Goal: Complete application form: Complete application form

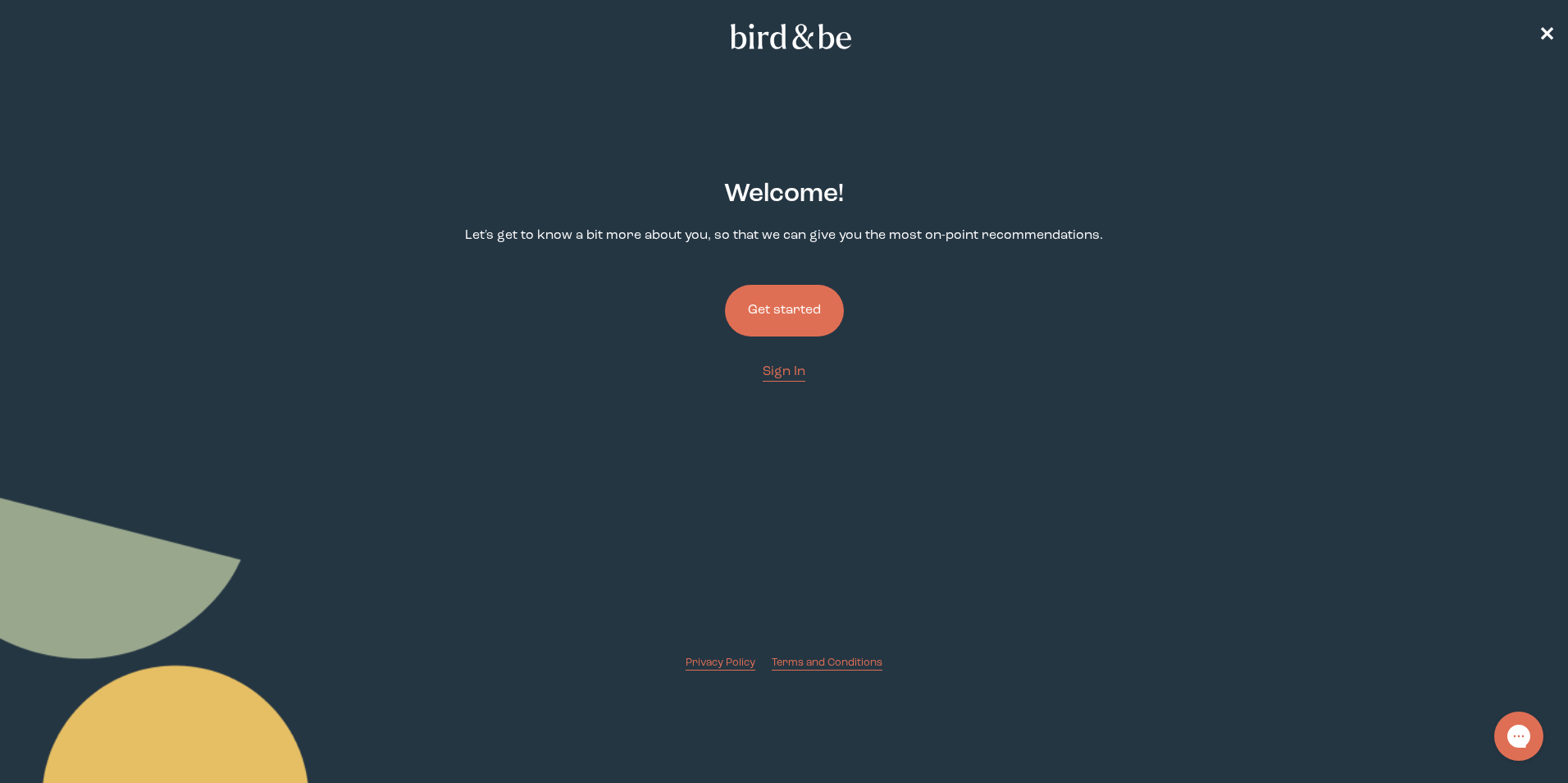
click at [796, 325] on button "Get started" at bounding box center [784, 310] width 119 height 51
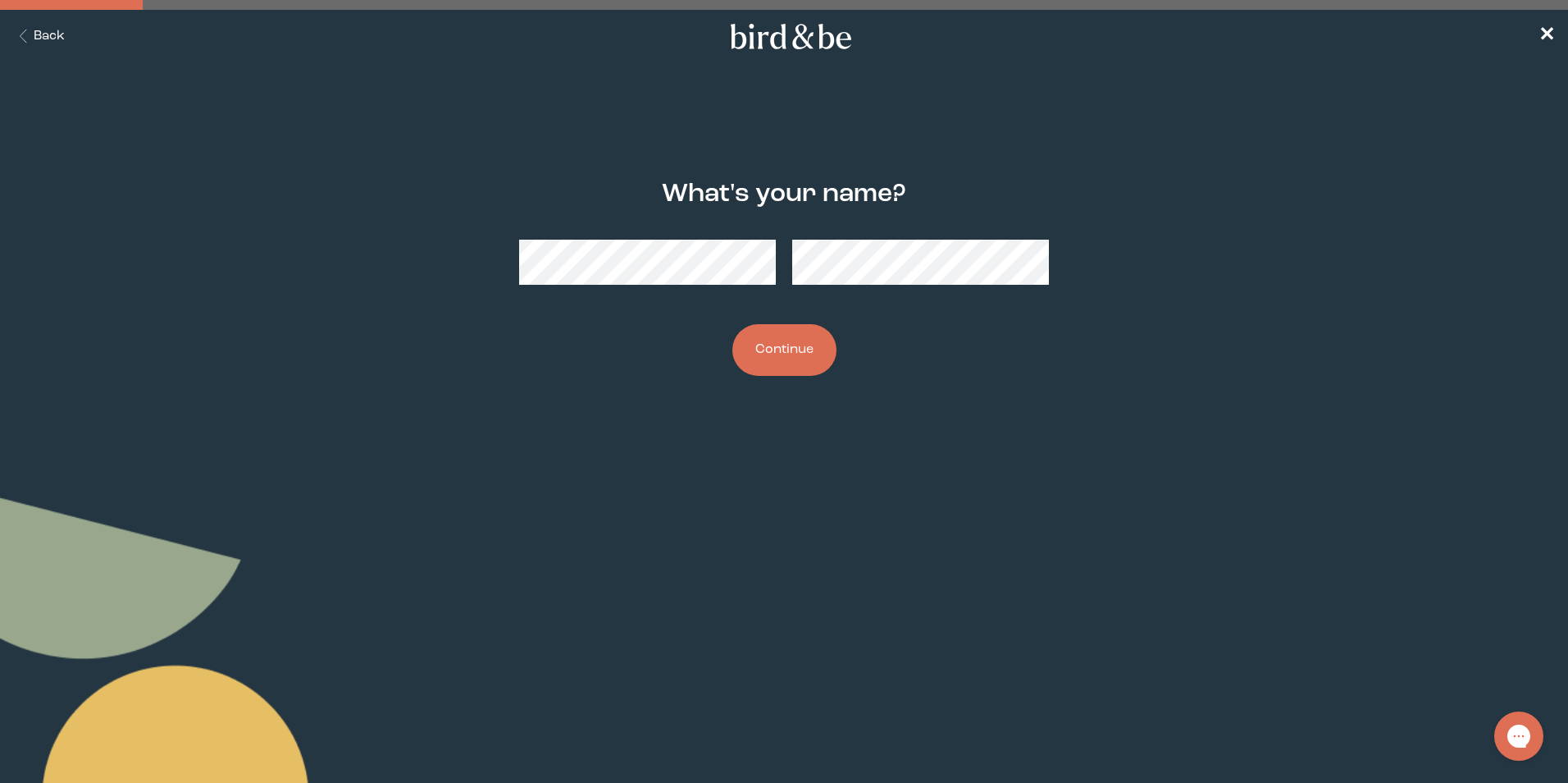
click at [853, 286] on div at bounding box center [784, 262] width 531 height 71
click at [761, 343] on button "Continue" at bounding box center [784, 350] width 105 height 51
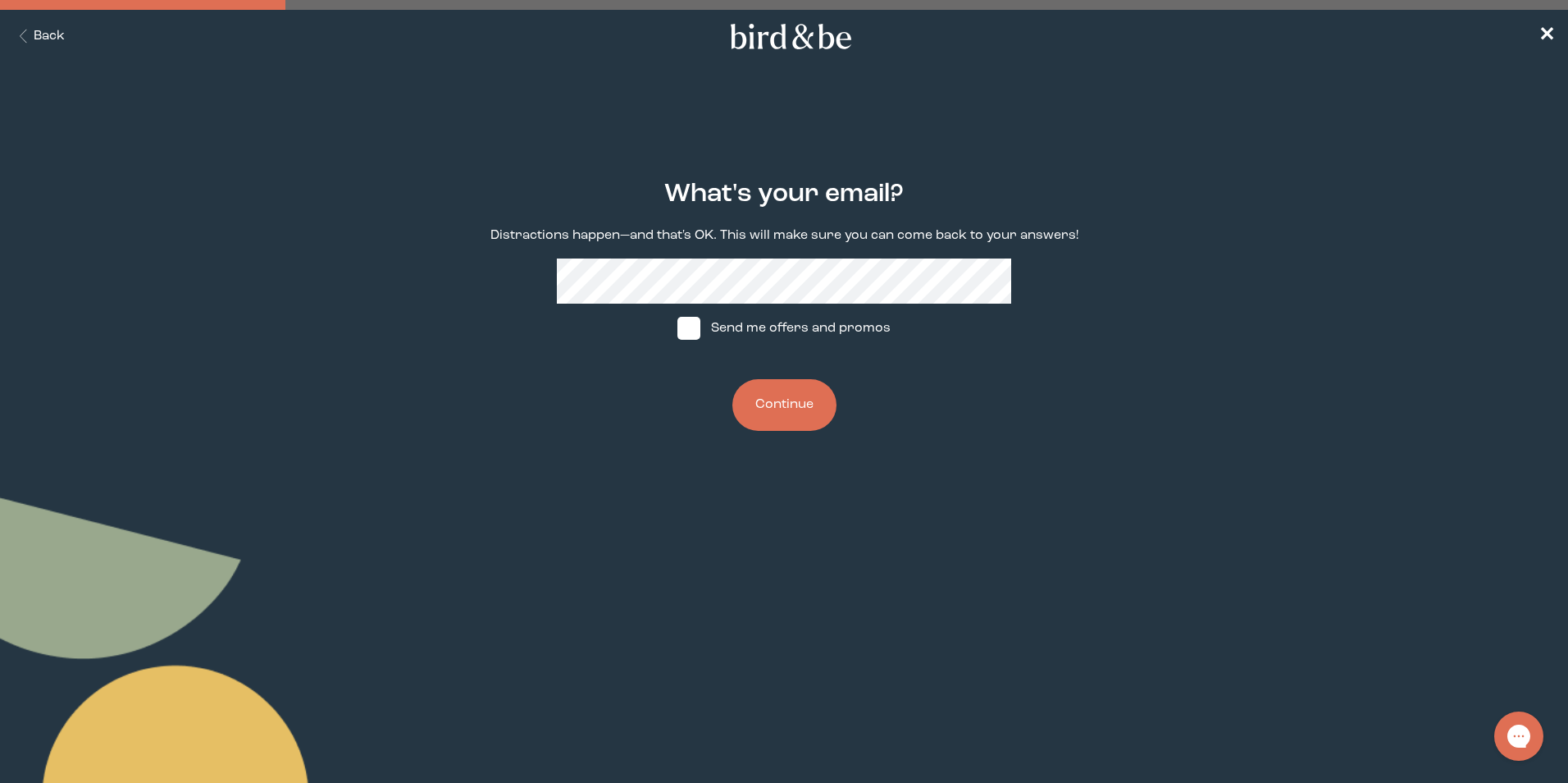
click at [795, 403] on button "Continue" at bounding box center [784, 404] width 105 height 51
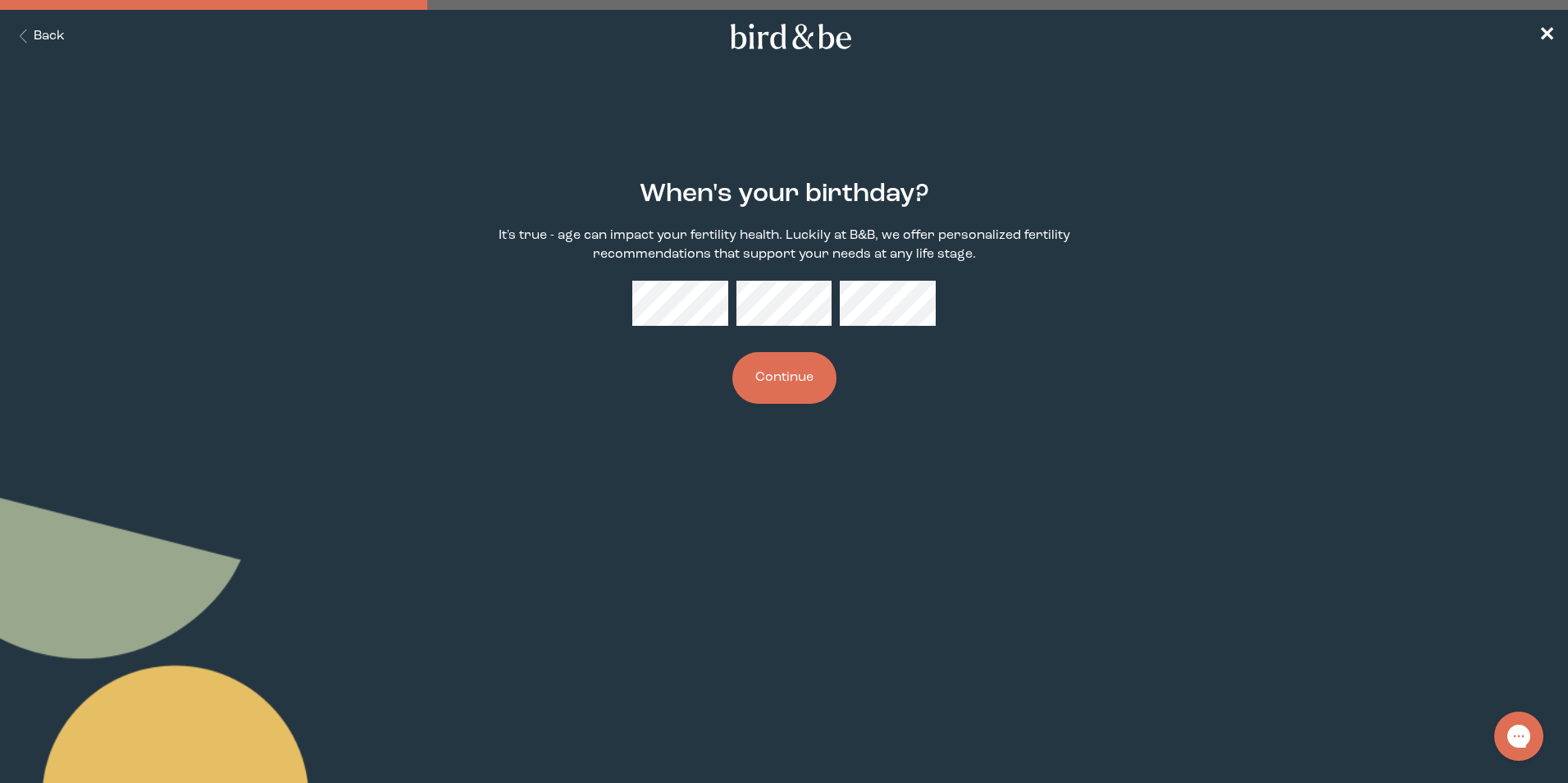
click at [620, 289] on div "When's your birthday? It's true - age can impact your fertility health. Luckily…" at bounding box center [784, 292] width 758 height 277
click at [790, 368] on button "Continue" at bounding box center [784, 378] width 105 height 51
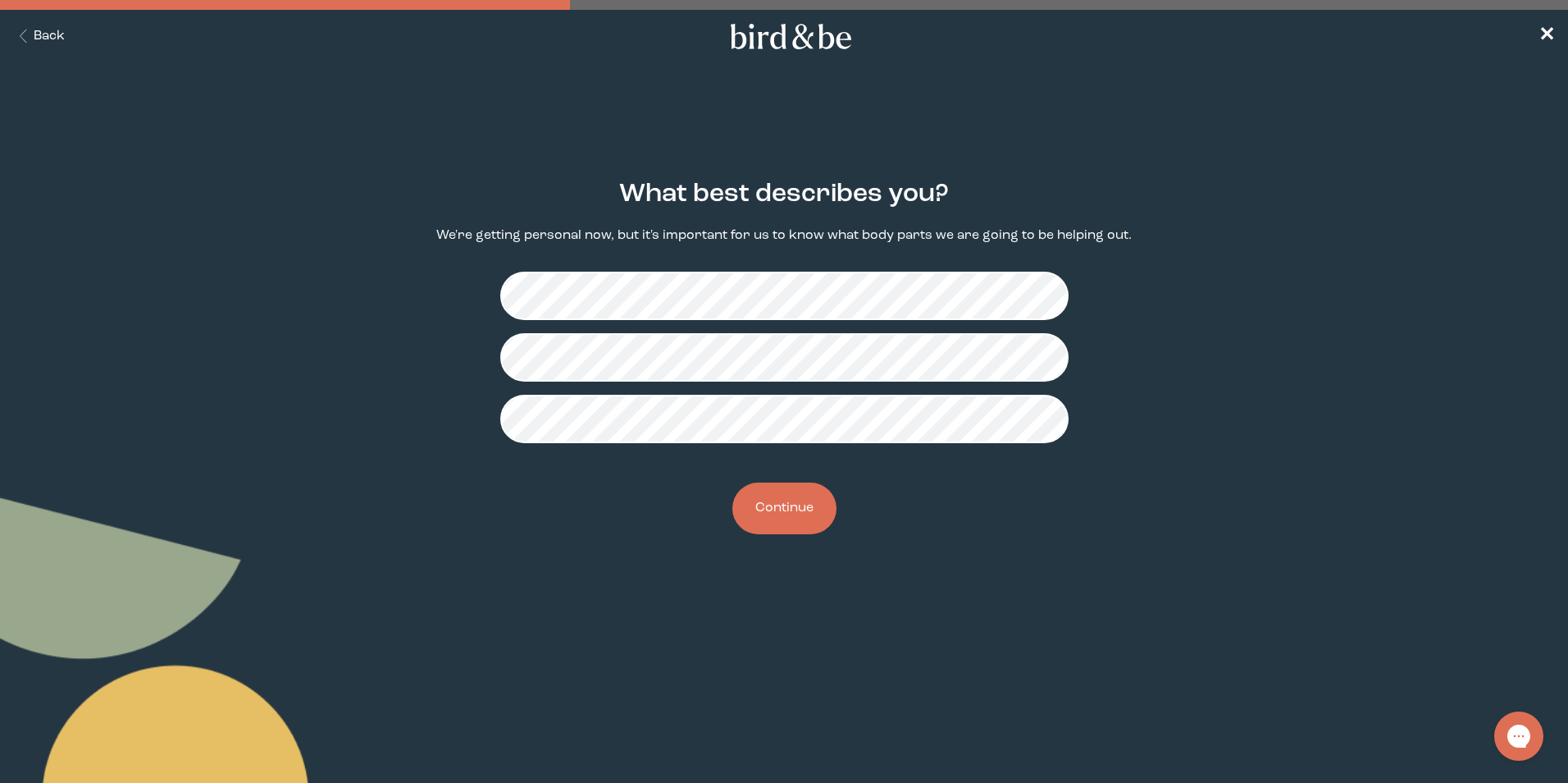
click at [776, 519] on button "Continue" at bounding box center [784, 508] width 105 height 51
click at [795, 507] on button "Continue" at bounding box center [784, 508] width 105 height 51
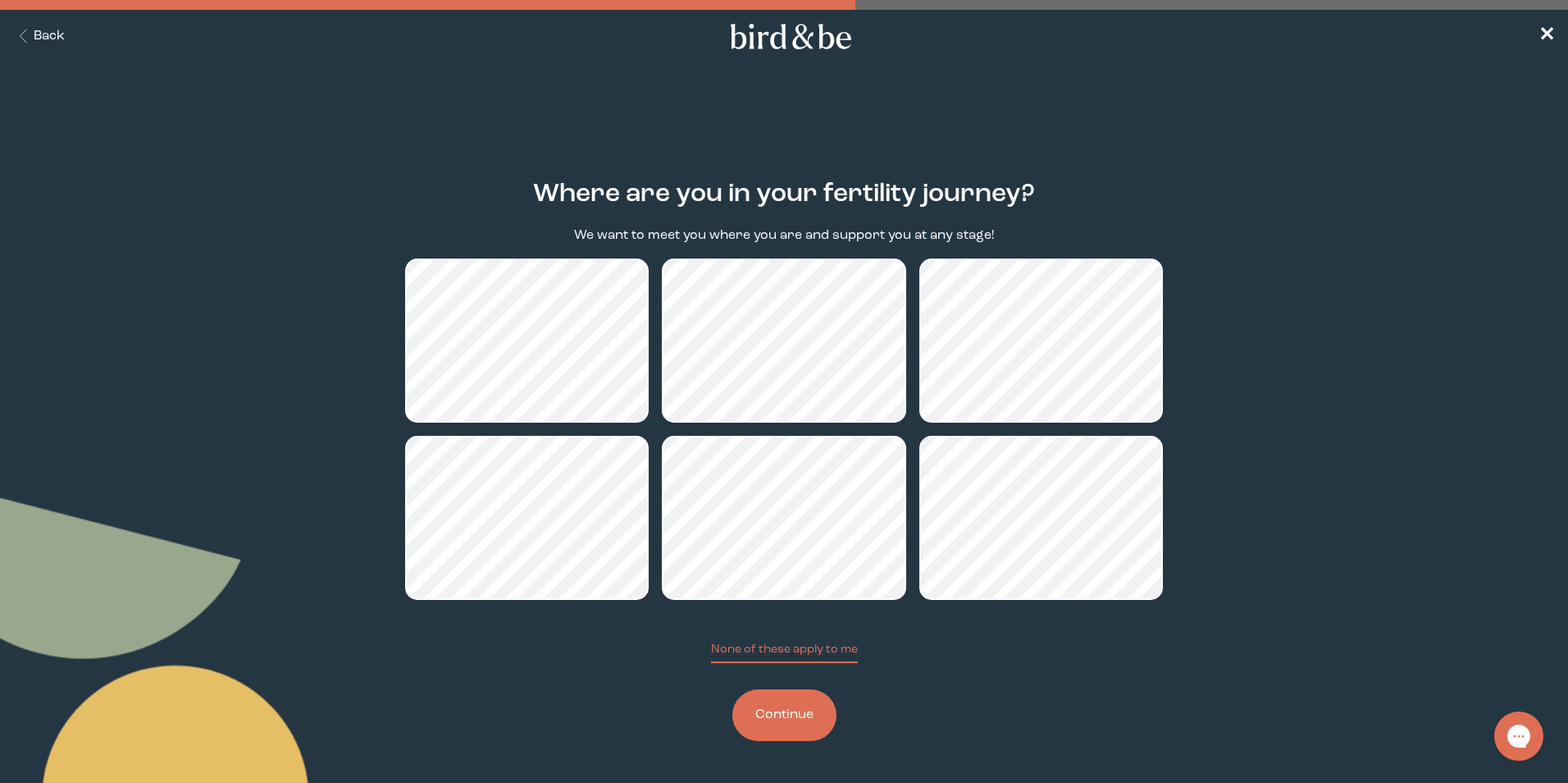
click at [785, 730] on button "Continue" at bounding box center [784, 715] width 105 height 51
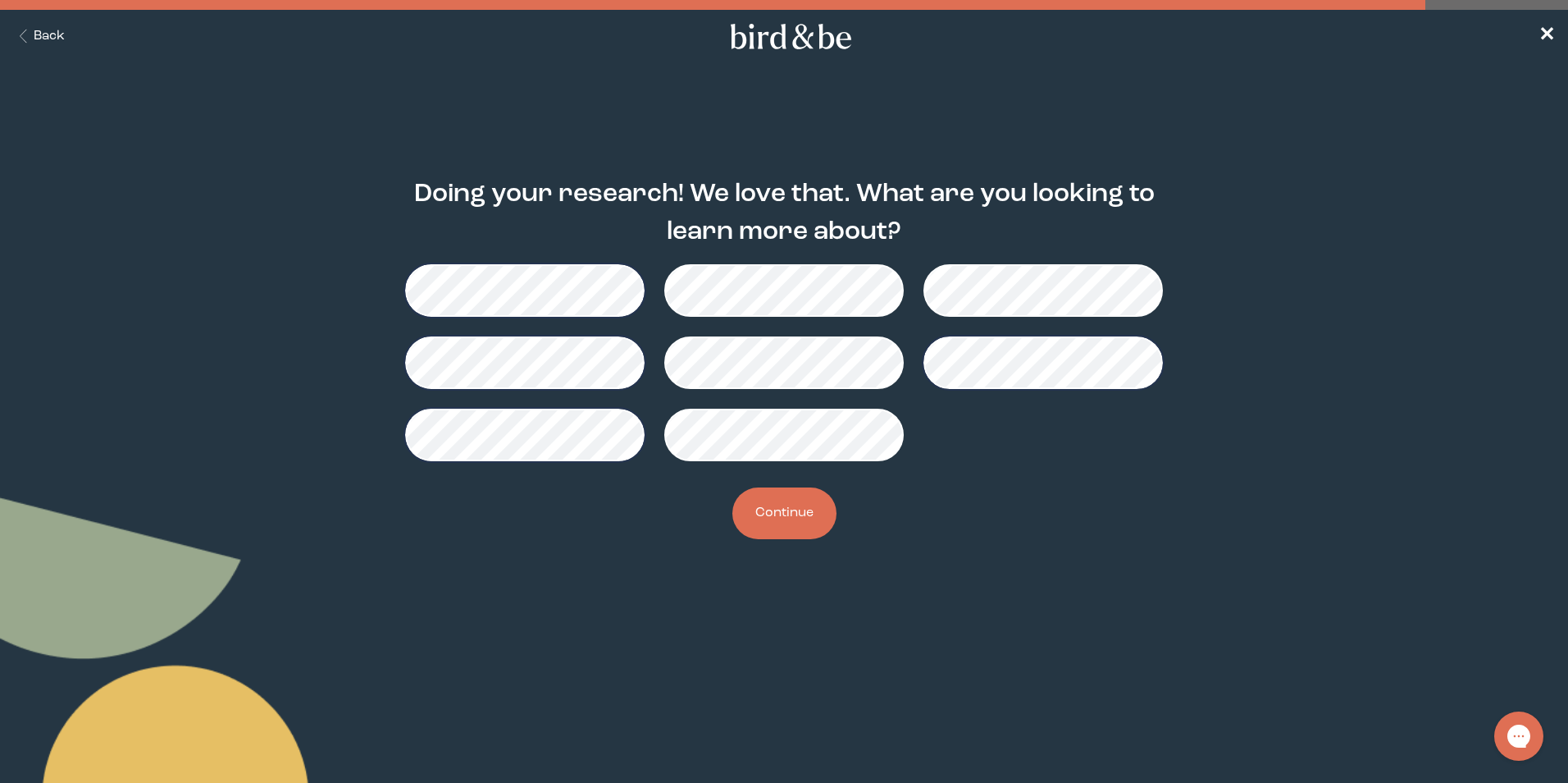
click at [783, 516] on button "Continue" at bounding box center [784, 513] width 105 height 51
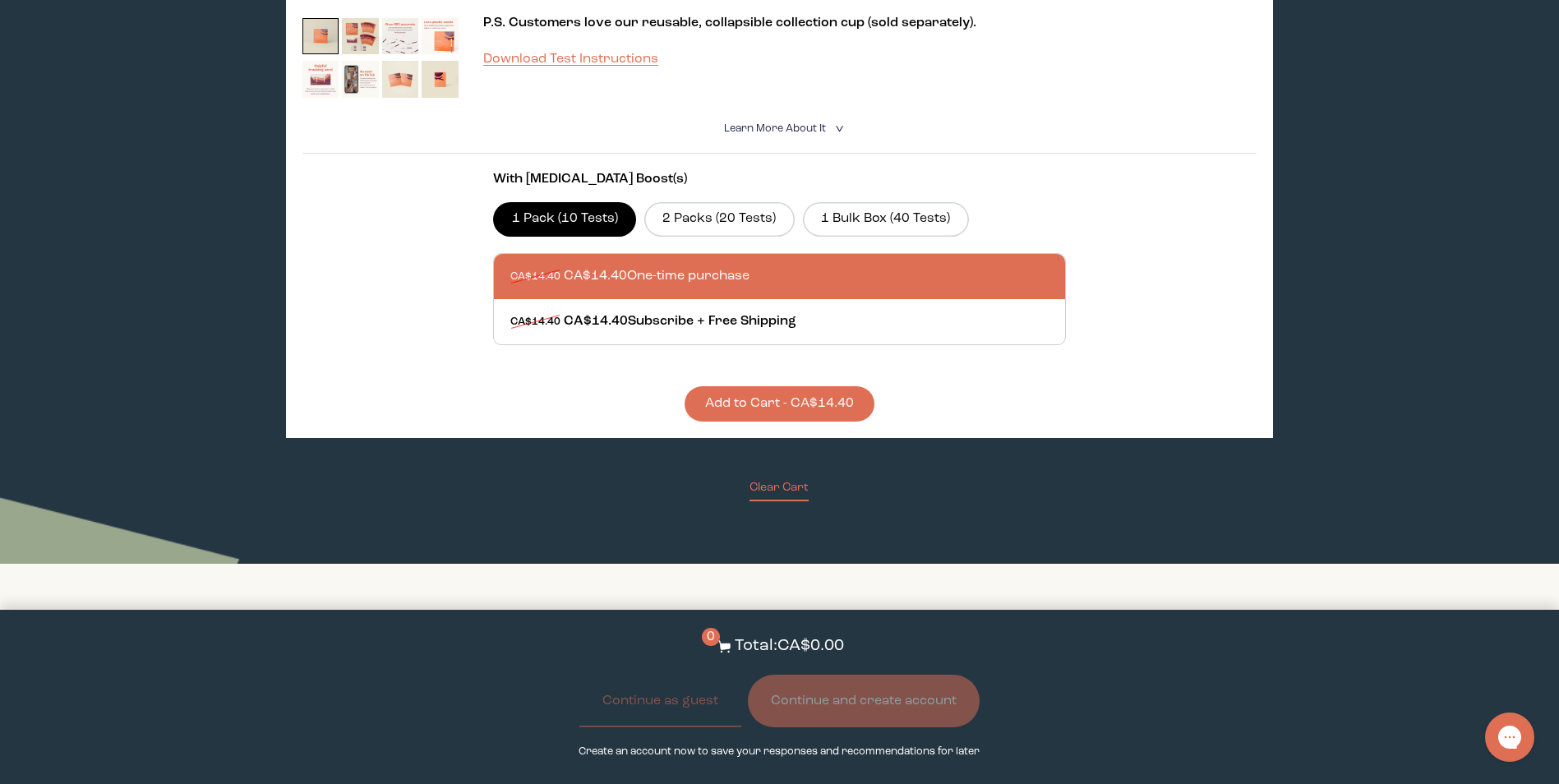
scroll to position [438, 0]
